Goal: Task Accomplishment & Management: Complete application form

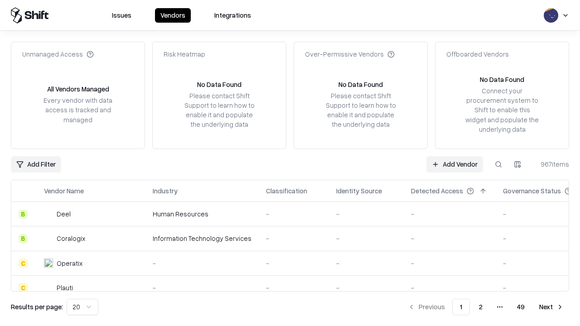
click at [455, 164] on link "Add Vendor" at bounding box center [455, 164] width 57 height 16
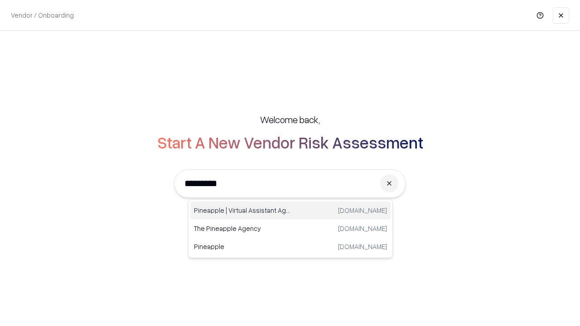
click at [291, 211] on div "Pineapple | Virtual Assistant Agency [DOMAIN_NAME]" at bounding box center [290, 211] width 200 height 18
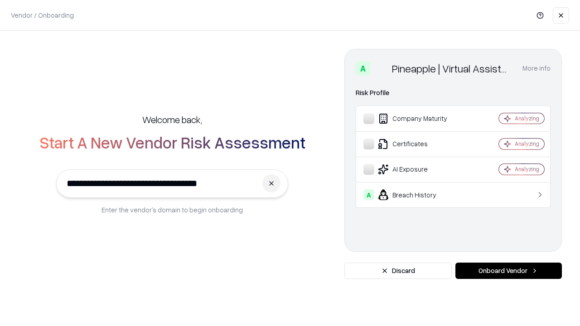
type input "**********"
click at [509, 271] on button "Onboard Vendor" at bounding box center [509, 271] width 107 height 16
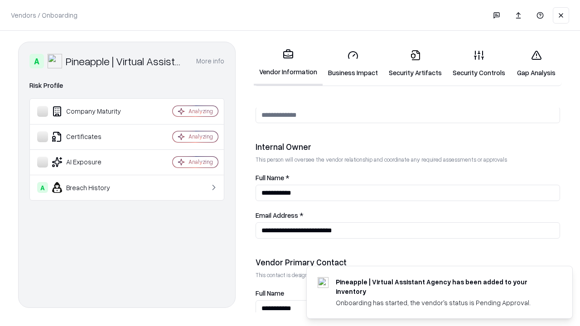
scroll to position [470, 0]
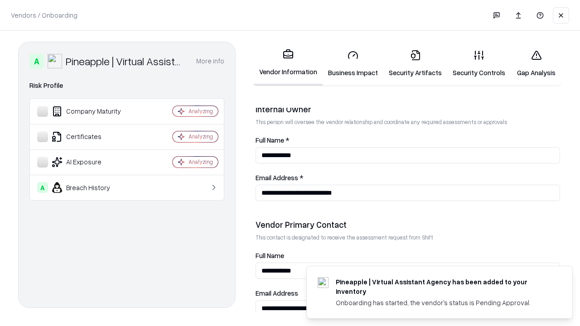
click at [353, 63] on link "Business Impact" at bounding box center [353, 64] width 61 height 42
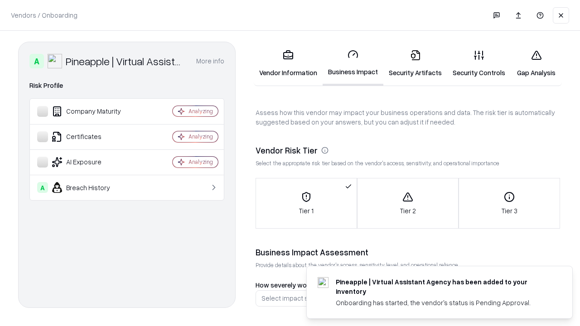
click at [536, 63] on link "Gap Analysis" at bounding box center [536, 64] width 51 height 42
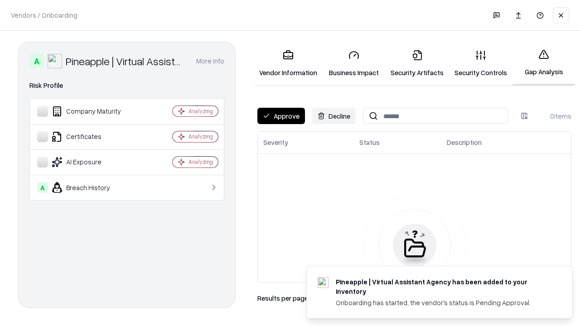
click at [281, 116] on button "Approve" at bounding box center [282, 116] width 48 height 16
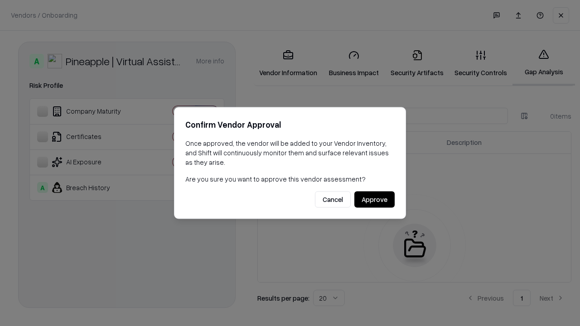
click at [375, 200] on button "Approve" at bounding box center [375, 200] width 40 height 16
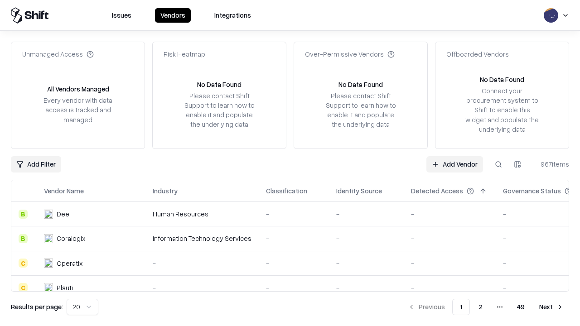
type input "**********"
click at [455, 164] on link "Add Vendor" at bounding box center [455, 164] width 57 height 16
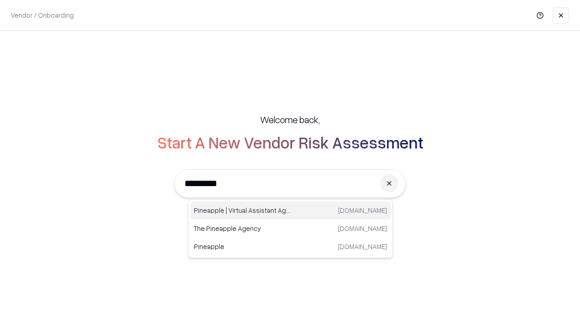
click at [291, 211] on div "Pineapple | Virtual Assistant Agency [DOMAIN_NAME]" at bounding box center [290, 211] width 200 height 18
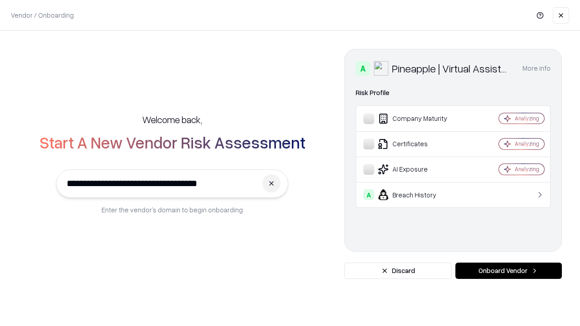
type input "**********"
click at [509, 271] on button "Onboard Vendor" at bounding box center [509, 271] width 107 height 16
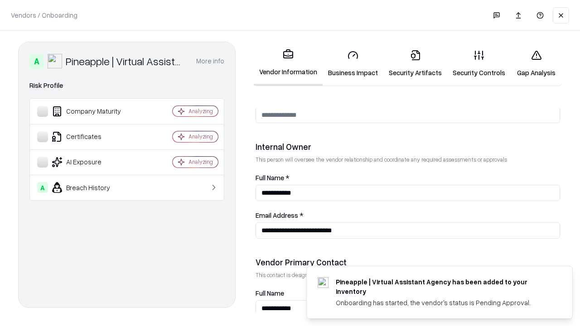
scroll to position [470, 0]
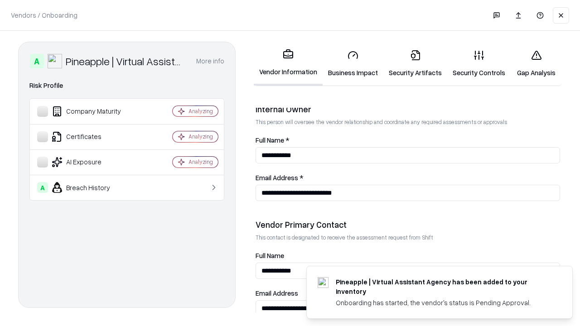
click at [536, 63] on link "Gap Analysis" at bounding box center [536, 64] width 51 height 42
